Goal: Task Accomplishment & Management: Complete application form

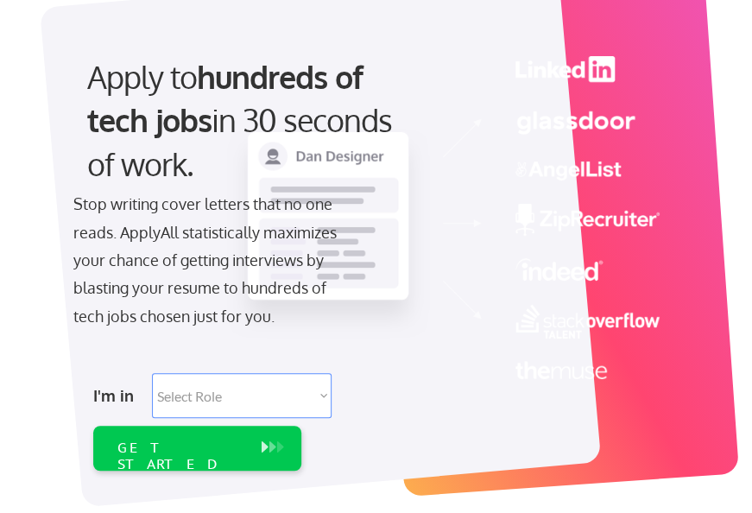
scroll to position [144, 0]
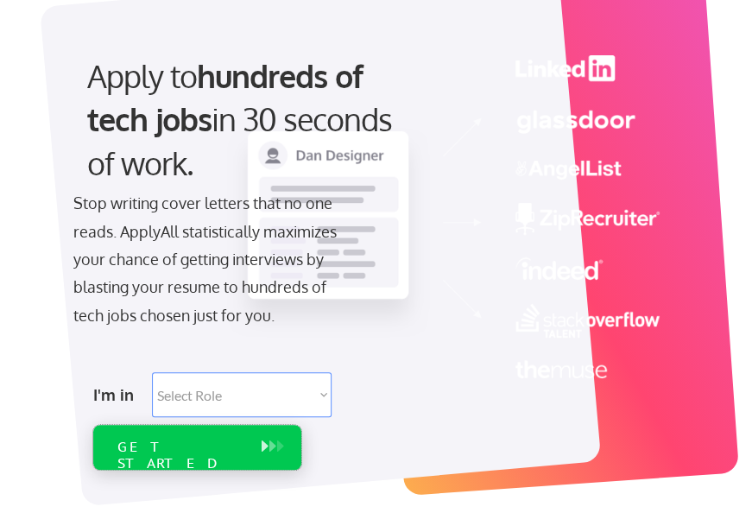
click at [225, 434] on div "GET STARTED" at bounding box center [181, 447] width 144 height 45
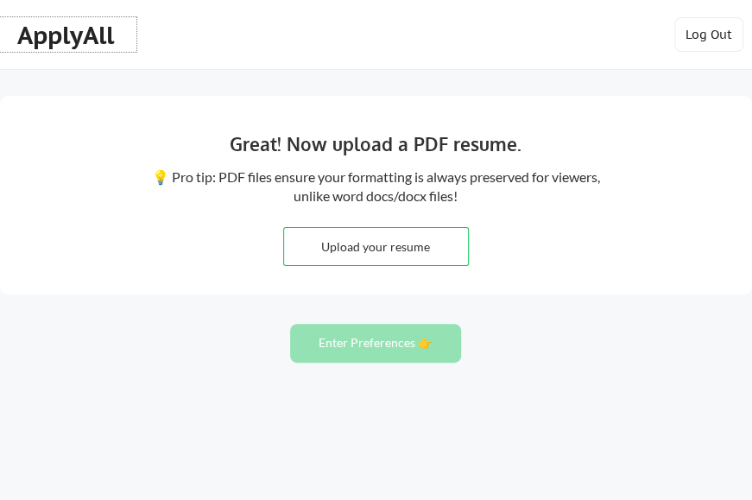
click at [78, 36] on div "ApplyAll" at bounding box center [68, 35] width 102 height 29
